Goal: Transaction & Acquisition: Purchase product/service

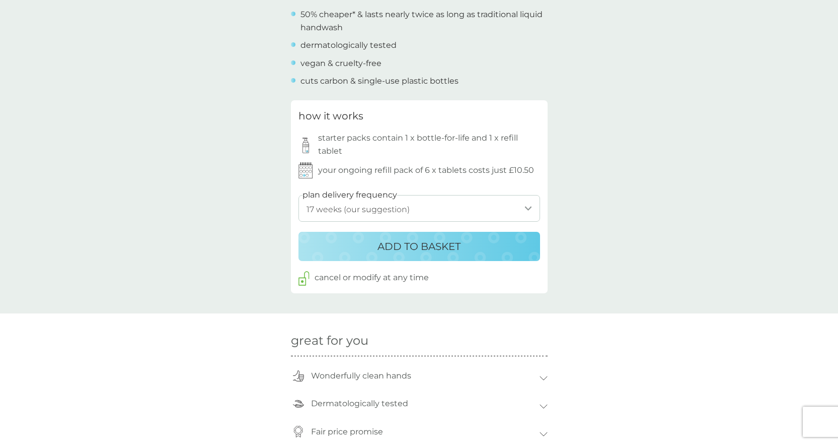
scroll to position [441, 0]
click at [527, 205] on select "1 week 2 weeks 3 weeks 4 weeks 5 weeks 6 weeks 7 weeks 8 weeks 9 weeks 10 weeks…" at bounding box center [420, 207] width 242 height 27
click at [507, 207] on select "1 week 2 weeks 3 weeks 4 weeks 5 weeks 6 weeks 7 weeks 8 weeks 9 weeks 10 weeks…" at bounding box center [420, 207] width 242 height 27
select select "7"
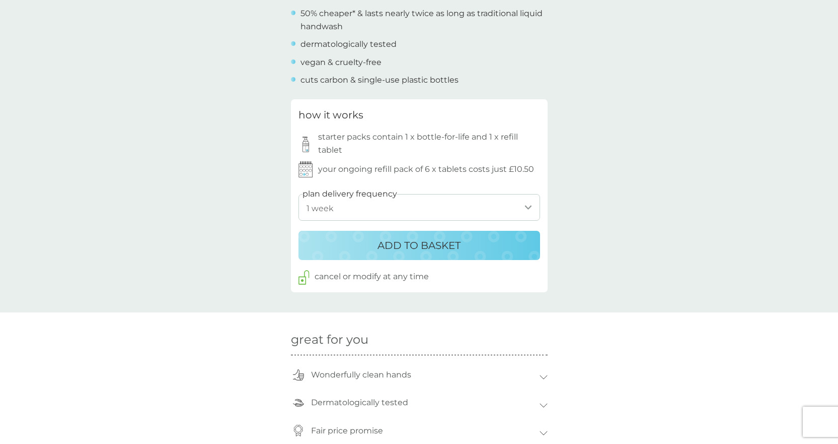
click at [299, 194] on select "1 week 2 weeks 3 weeks 4 weeks 5 weeks 6 weeks 7 weeks 8 weeks 9 weeks 10 weeks…" at bounding box center [420, 207] width 242 height 27
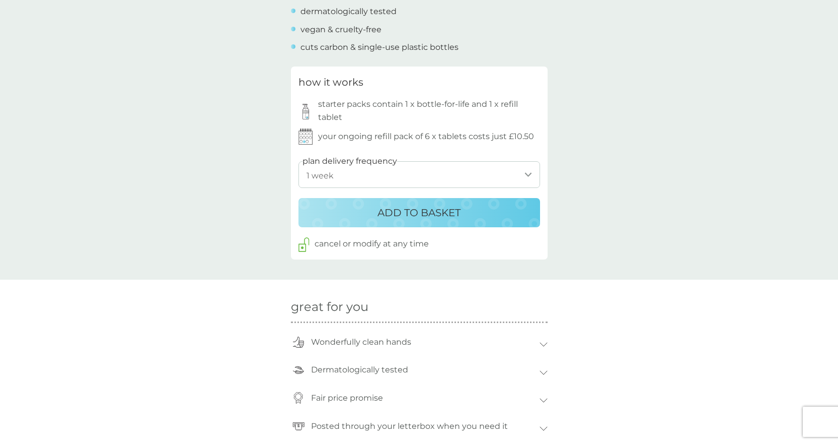
scroll to position [541, 0]
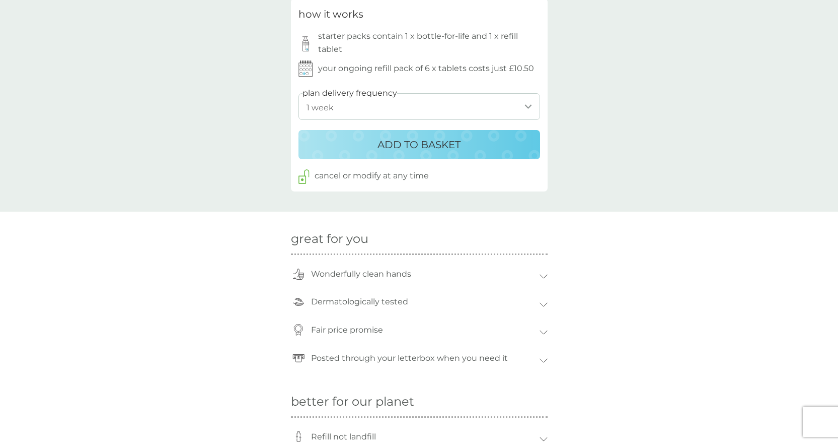
click at [464, 154] on button "ADD TO BASKET" at bounding box center [420, 144] width 242 height 29
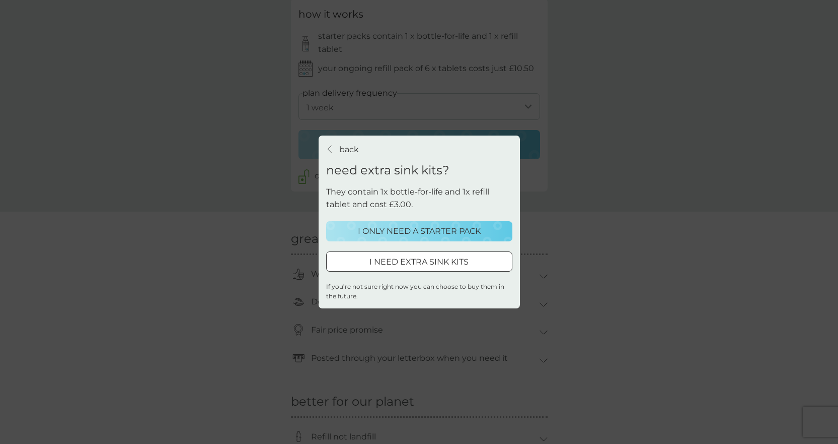
click at [345, 230] on div "I ONLY NEED A STARTER PACK" at bounding box center [419, 231] width 173 height 13
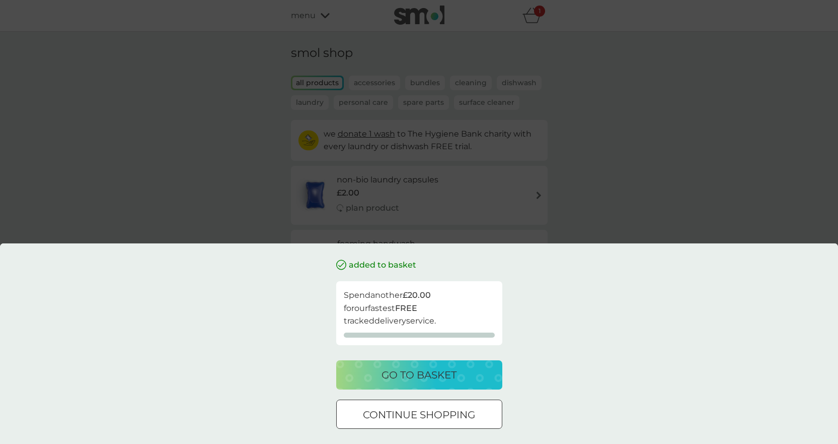
click at [395, 369] on p "go to basket" at bounding box center [419, 375] width 75 height 16
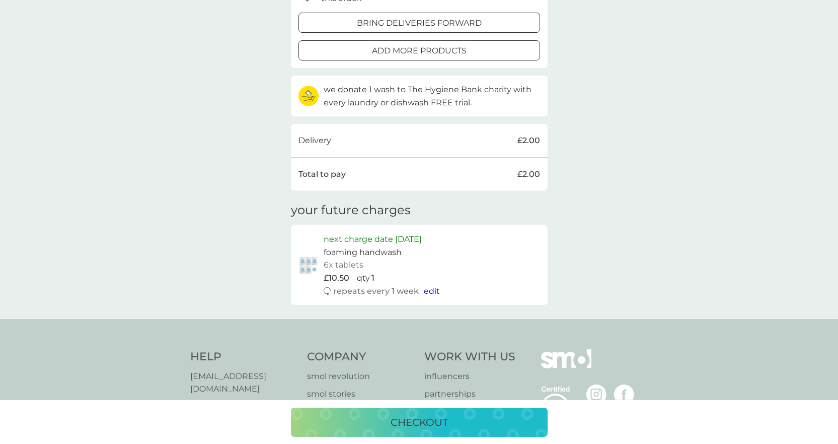
scroll to position [227, 0]
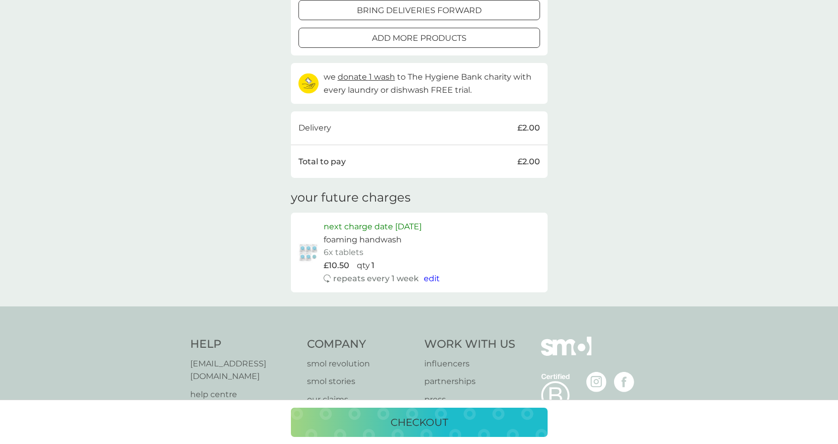
click at [432, 278] on span "edit" at bounding box center [432, 278] width 16 height 10
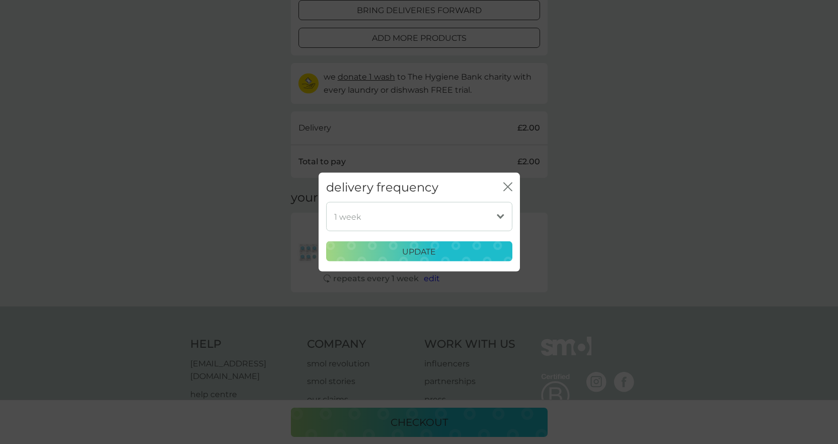
click at [406, 206] on select "1 week 2 weeks 3 weeks 4 weeks 5 weeks 6 weeks 7 weeks 8 weeks 9 weeks 10 weeks…" at bounding box center [419, 216] width 186 height 29
select select "119"
click at [326, 202] on select "1 week 2 weeks 3 weeks 4 weeks 5 weeks 6 weeks 7 weeks 8 weeks 9 weeks 10 weeks…" at bounding box center [419, 216] width 186 height 29
click at [426, 248] on p "update" at bounding box center [419, 251] width 34 height 13
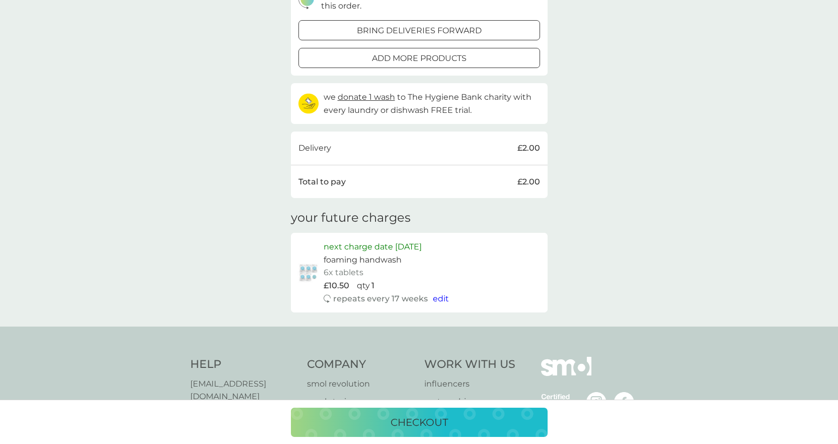
scroll to position [252, 0]
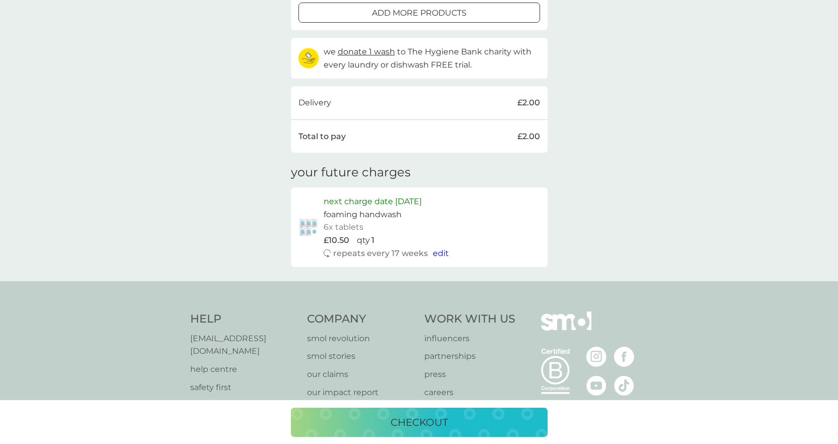
click at [418, 417] on p "checkout" at bounding box center [419, 422] width 57 height 16
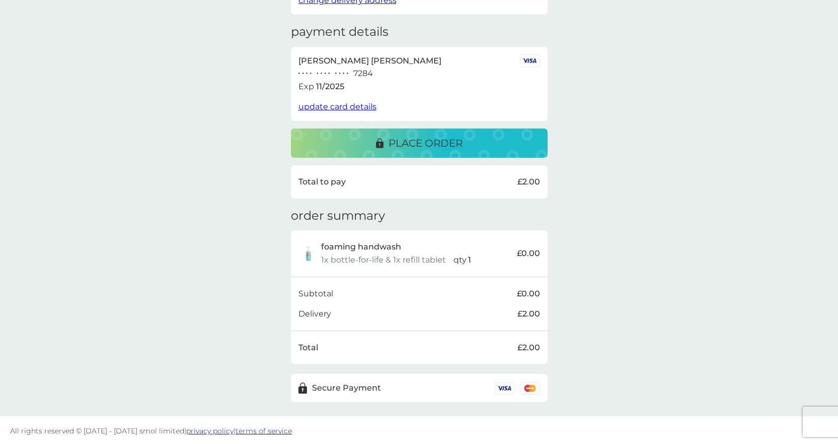
scroll to position [142, 0]
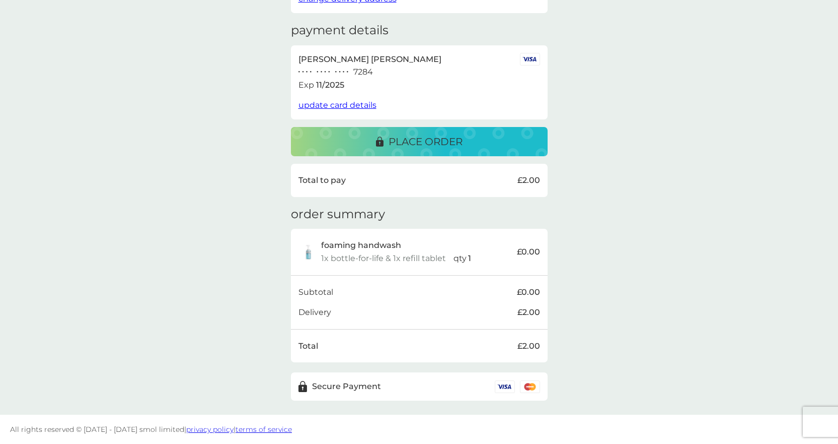
drag, startPoint x: 420, startPoint y: 141, endPoint x: 396, endPoint y: 141, distance: 24.2
click at [420, 141] on p "place order" at bounding box center [426, 141] width 74 height 16
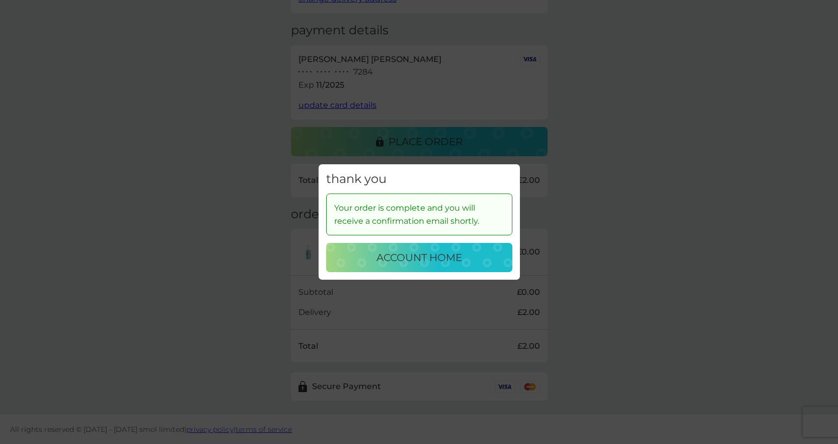
click at [424, 262] on p "account home" at bounding box center [420, 257] width 86 height 16
